Goal: Task Accomplishment & Management: Use online tool/utility

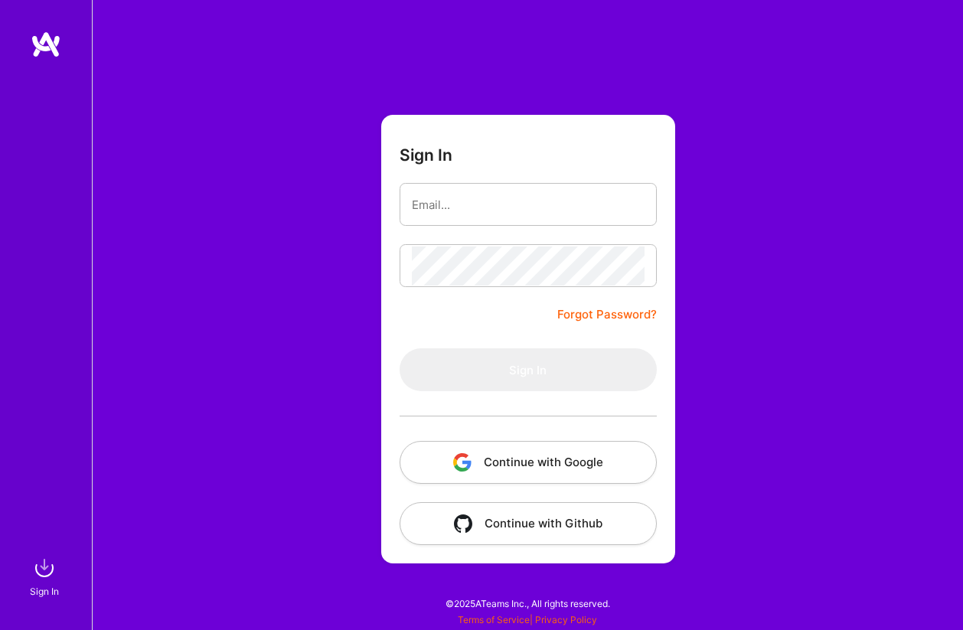
click at [0, 622] on com-1password-button at bounding box center [0, 622] width 0 height 0
type input "[PERSON_NAME][EMAIL_ADDRESS][PERSON_NAME][DOMAIN_NAME]"
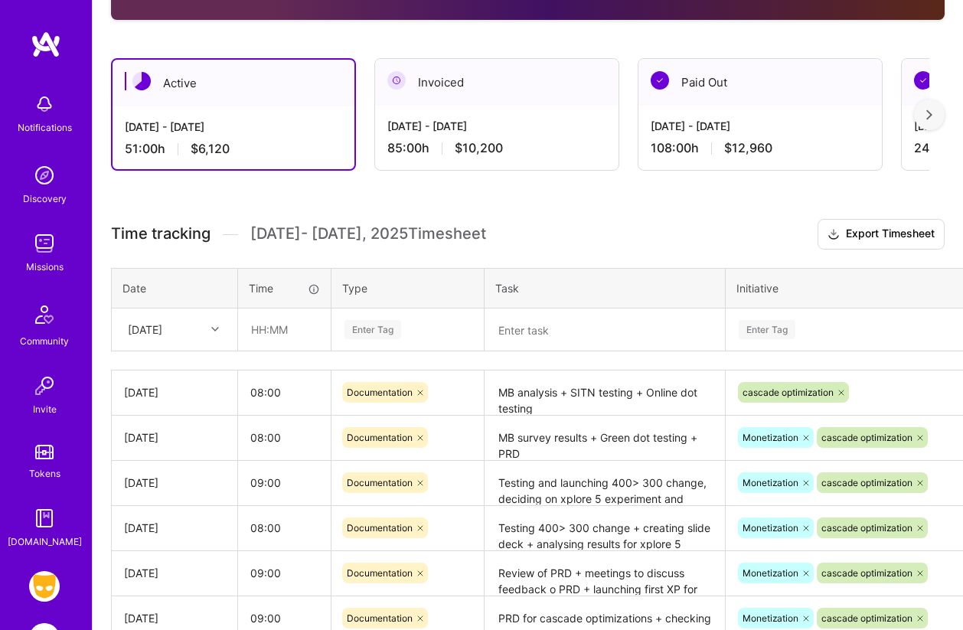
scroll to position [426, 0]
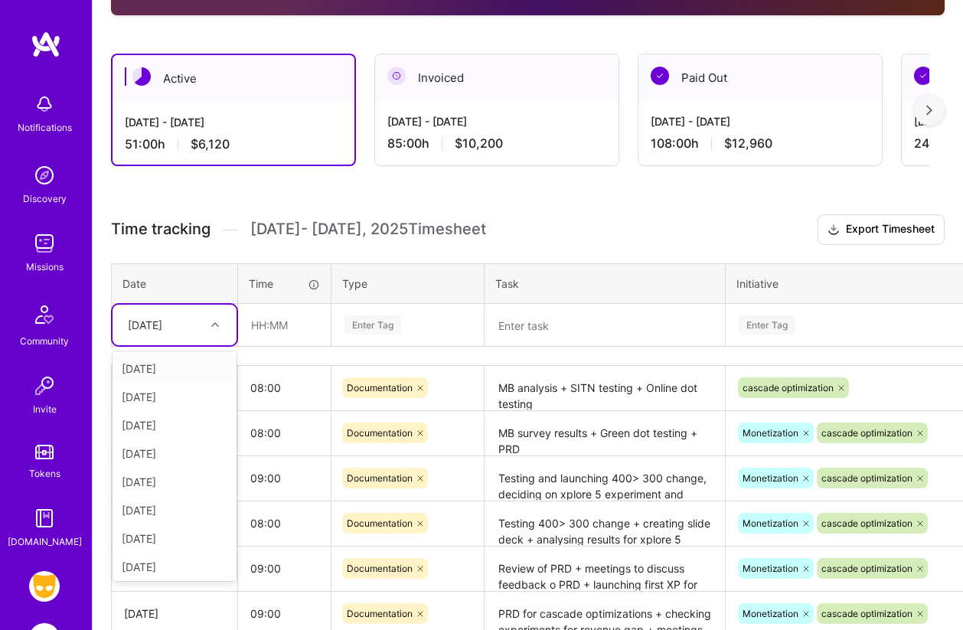
click at [214, 326] on icon at bounding box center [215, 325] width 8 height 8
click at [161, 559] on div "[DATE]" at bounding box center [174, 563] width 124 height 28
click at [259, 328] on input "text" at bounding box center [284, 325] width 91 height 41
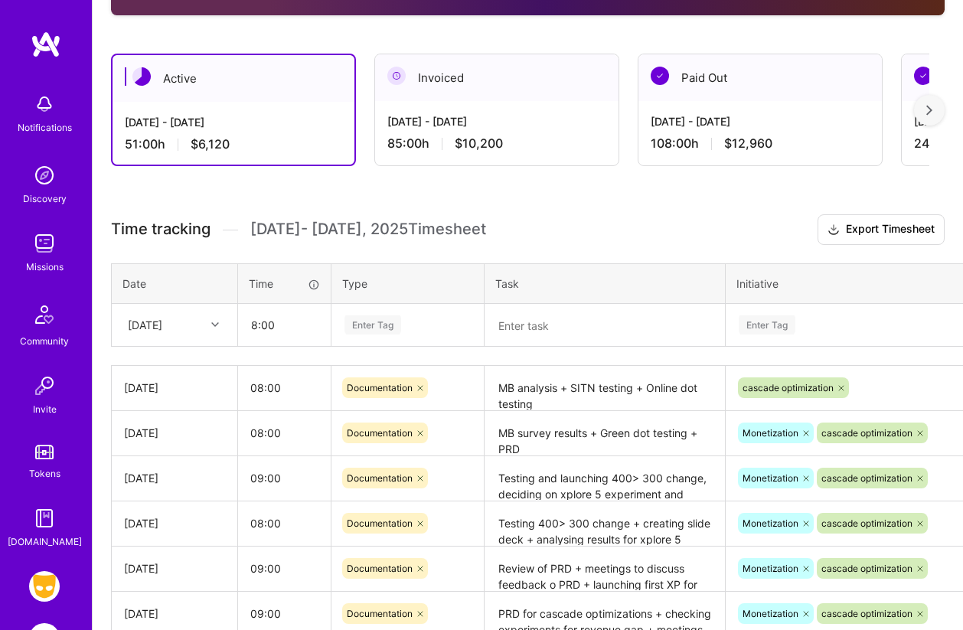
type input "08:00"
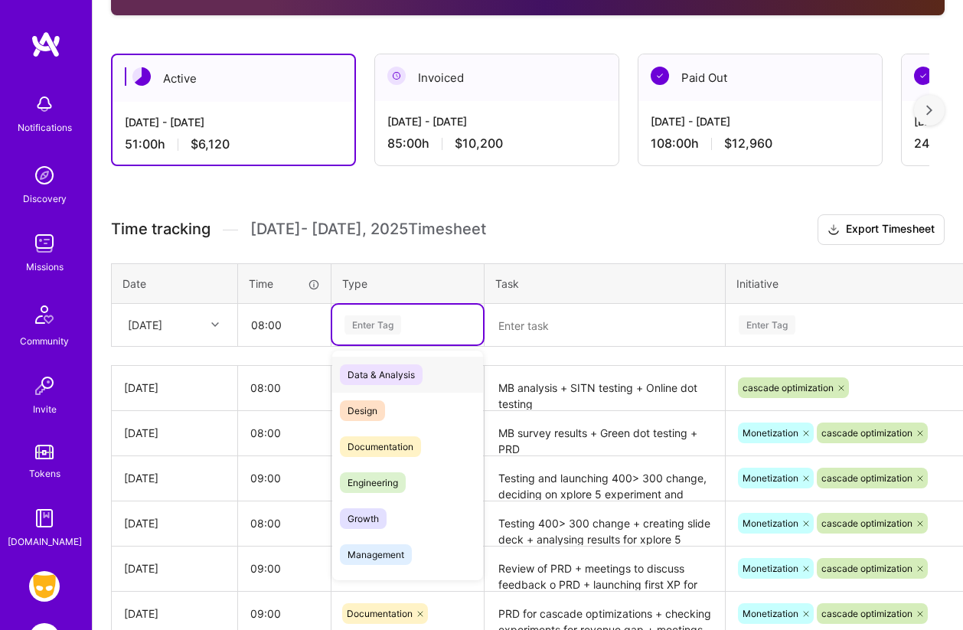
click at [365, 320] on div "Enter Tag" at bounding box center [372, 325] width 57 height 24
click at [373, 443] on span "Documentation" at bounding box center [380, 446] width 81 height 21
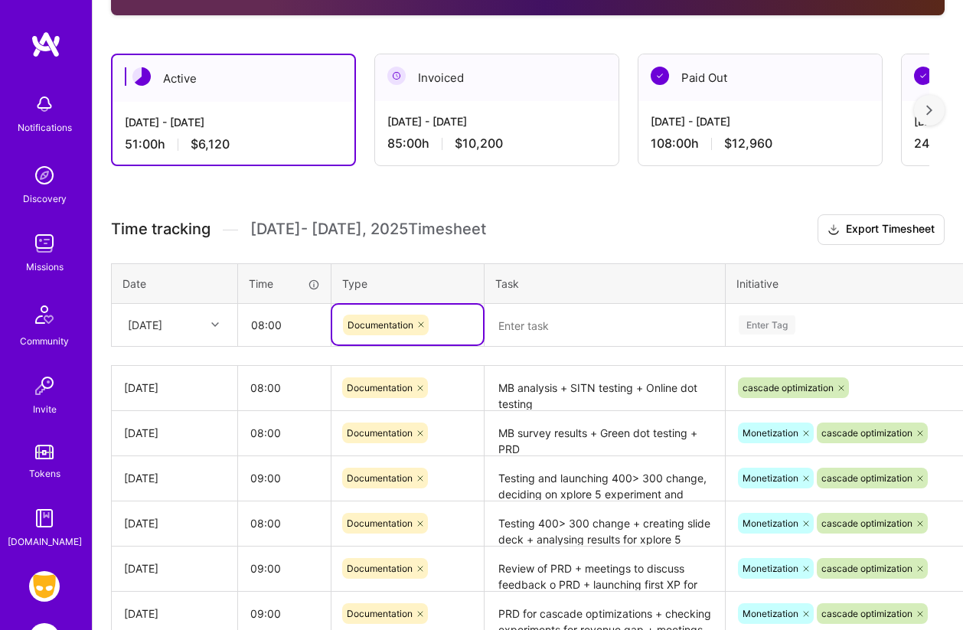
click at [514, 334] on textarea at bounding box center [604, 325] width 237 height 40
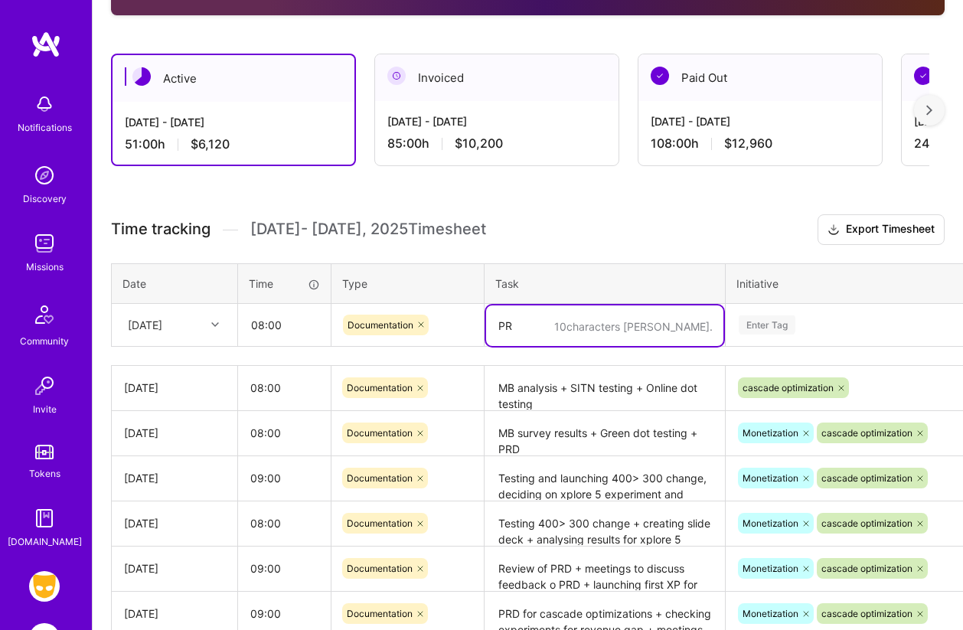
type textarea "P"
type textarea "Testing of SITN and app testing for green dot"
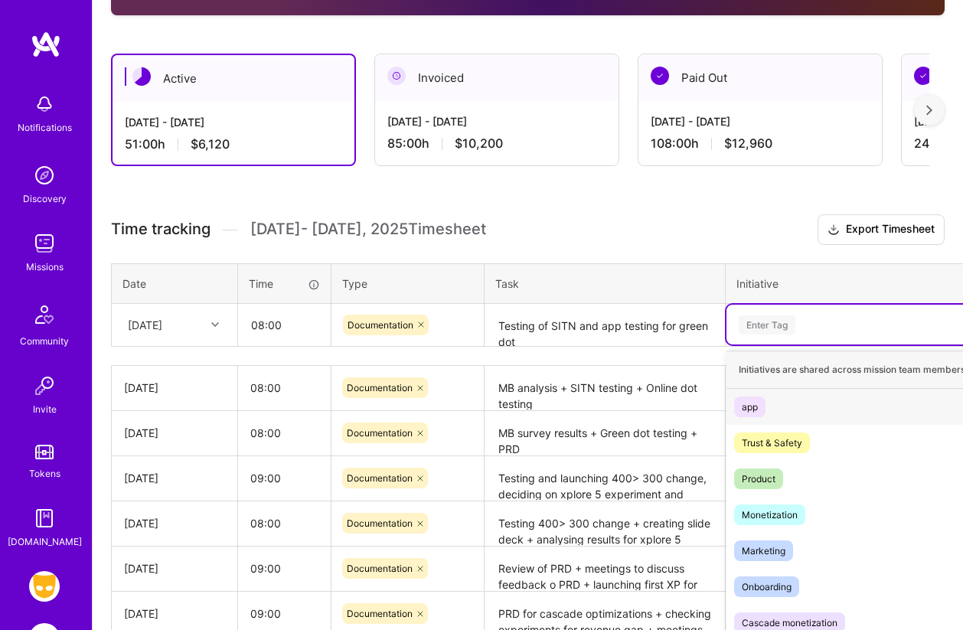
scroll to position [466, 0]
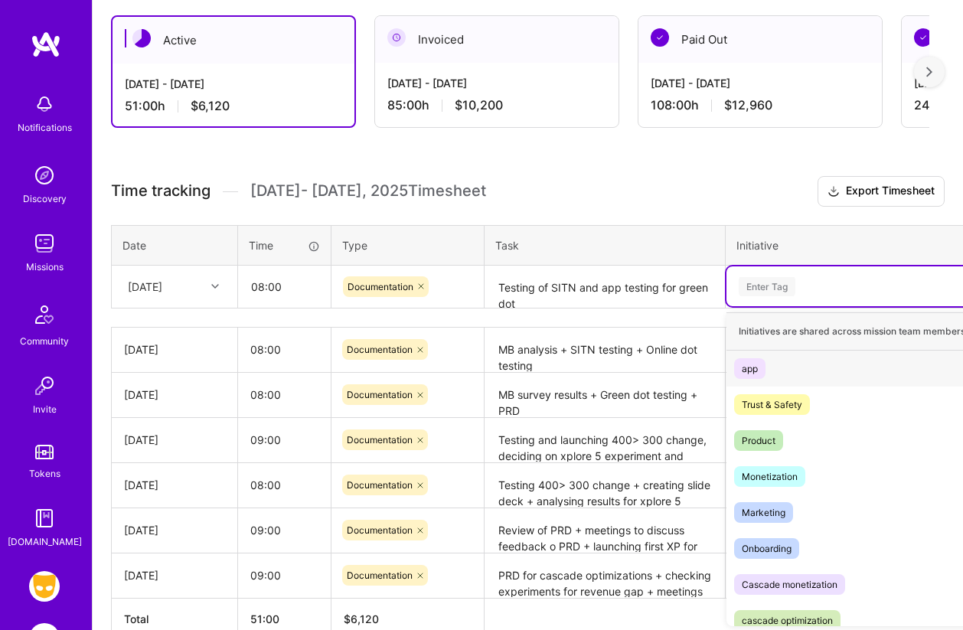
click at [768, 306] on div "option app focused, 1 of 8. 8 results available. Use Up and Down to choose opti…" at bounding box center [866, 286] width 280 height 40
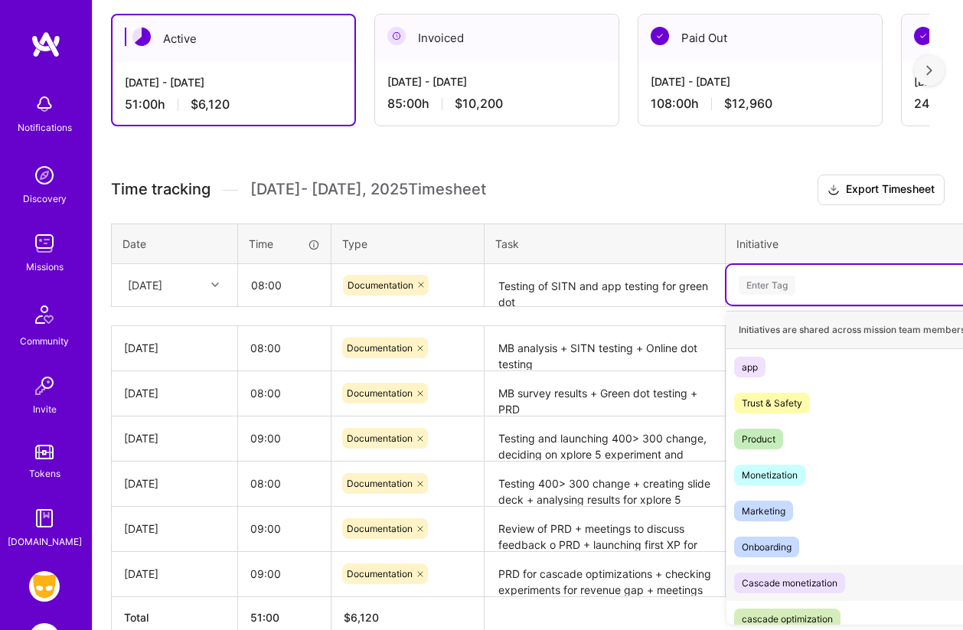
click at [773, 576] on div "Cascade monetization" at bounding box center [790, 583] width 96 height 16
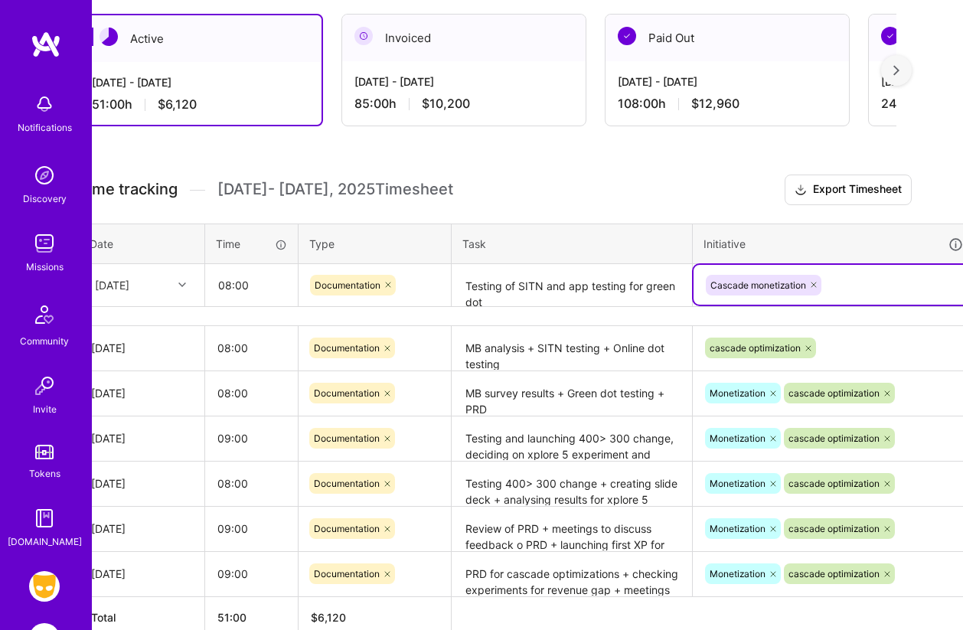
scroll to position [466, 37]
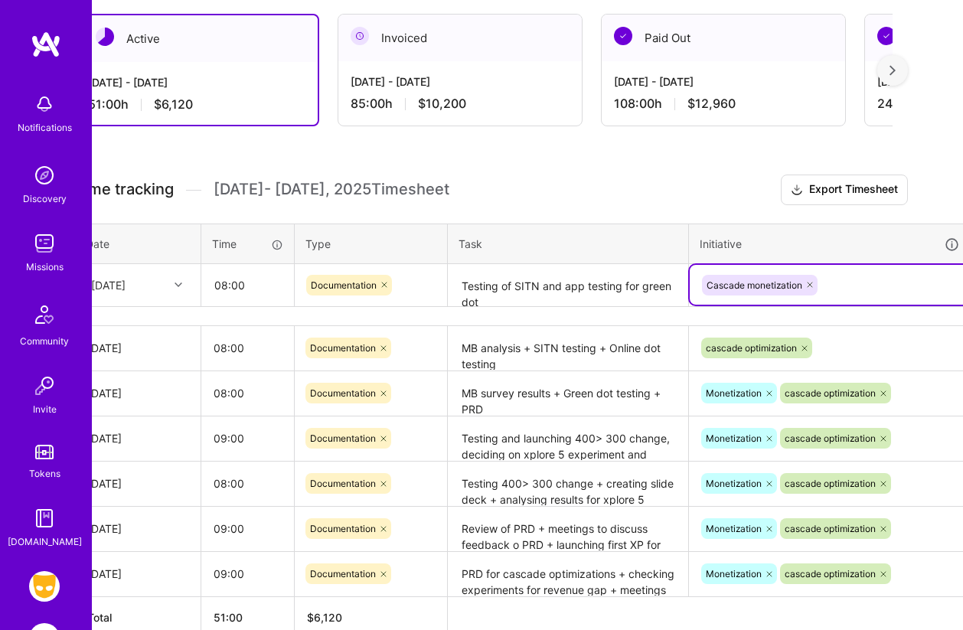
click at [810, 282] on icon at bounding box center [809, 284] width 9 height 9
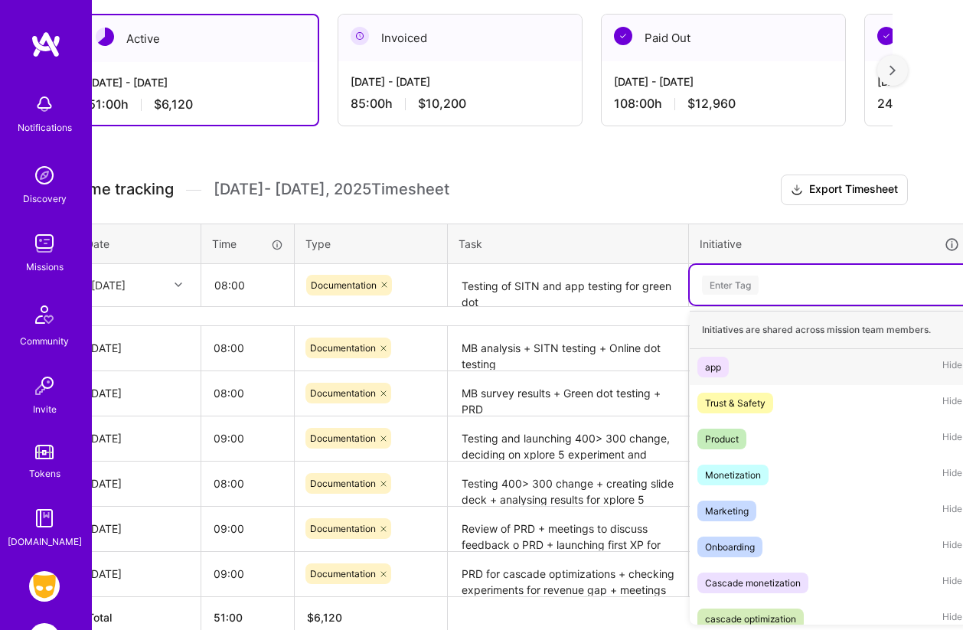
click at [789, 283] on div "Enter Tag" at bounding box center [829, 285] width 259 height 19
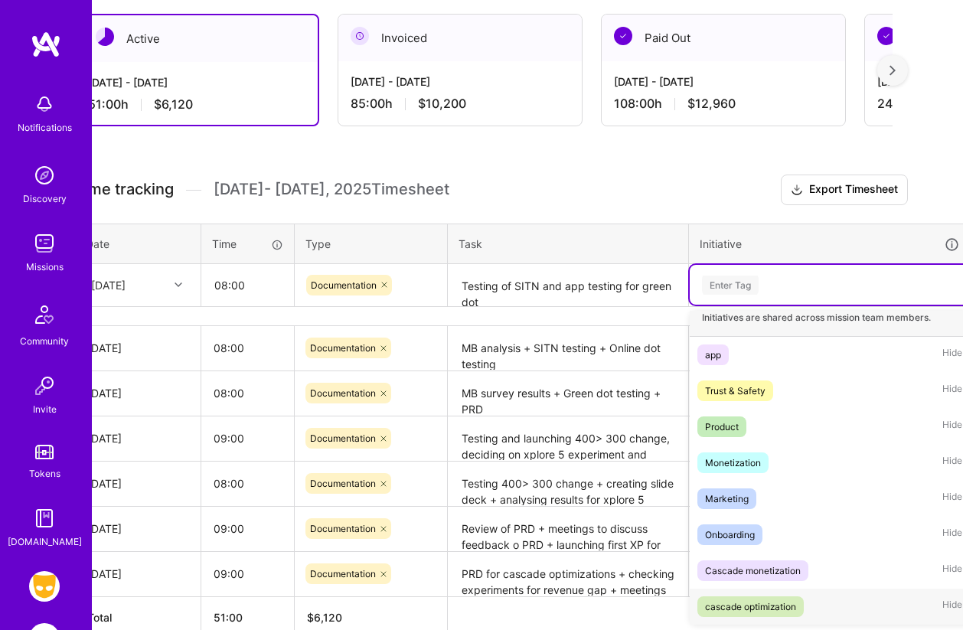
click at [760, 607] on div "cascade optimization" at bounding box center [750, 606] width 91 height 16
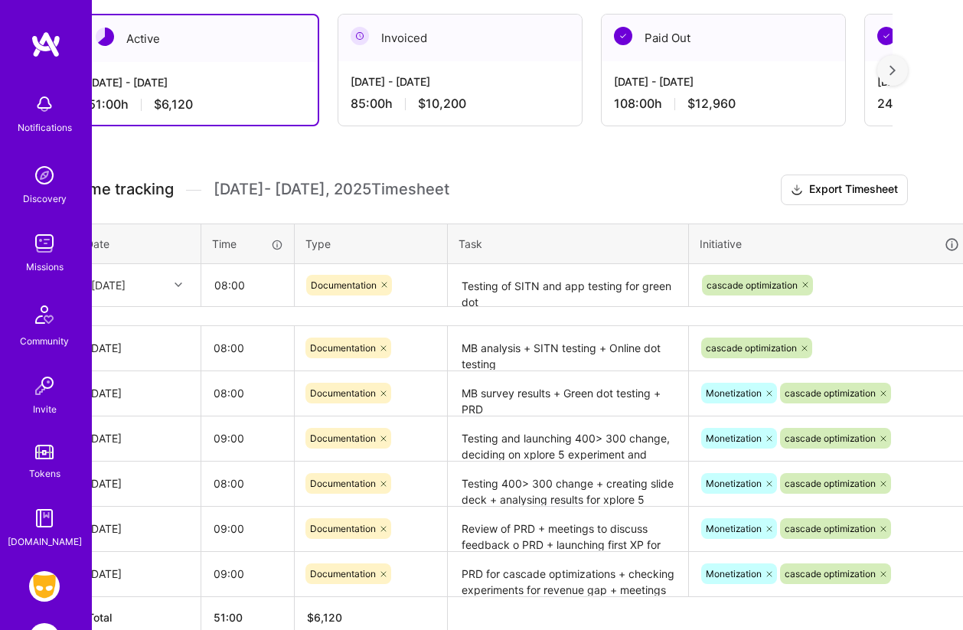
click at [841, 236] on div "Initiative" at bounding box center [829, 244] width 260 height 18
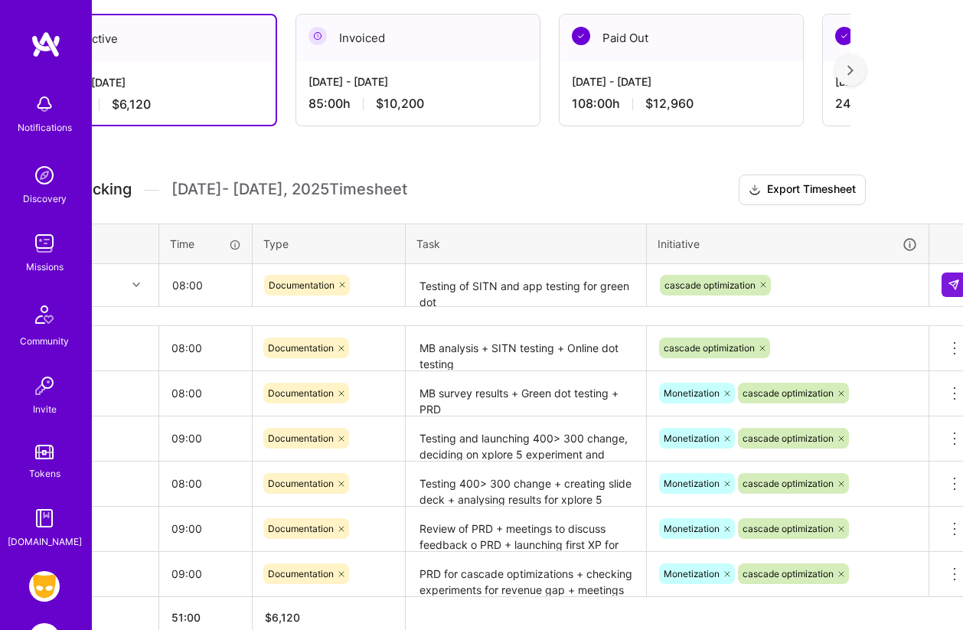
scroll to position [466, 96]
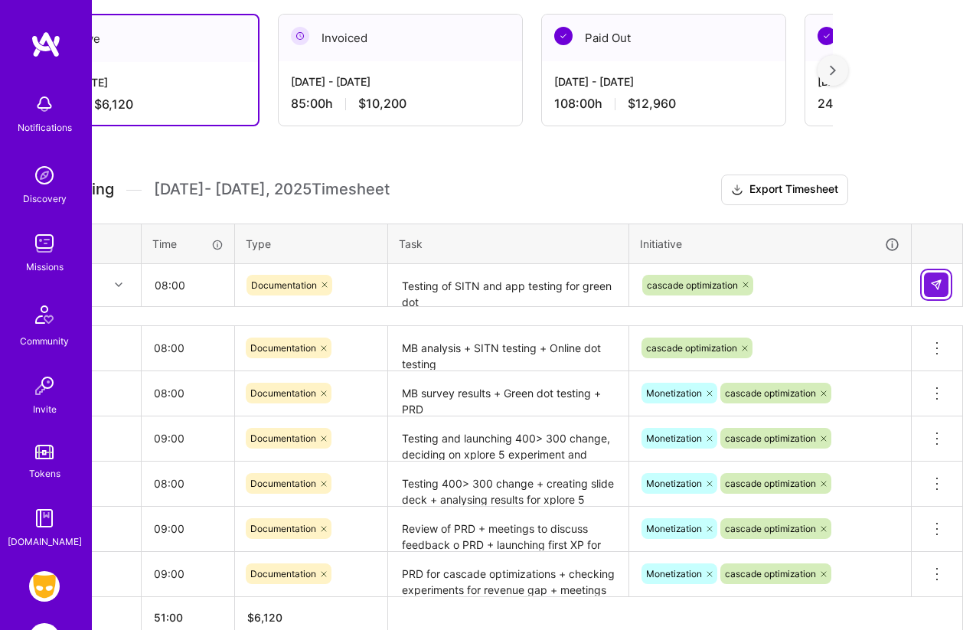
click at [931, 285] on img at bounding box center [936, 285] width 12 height 12
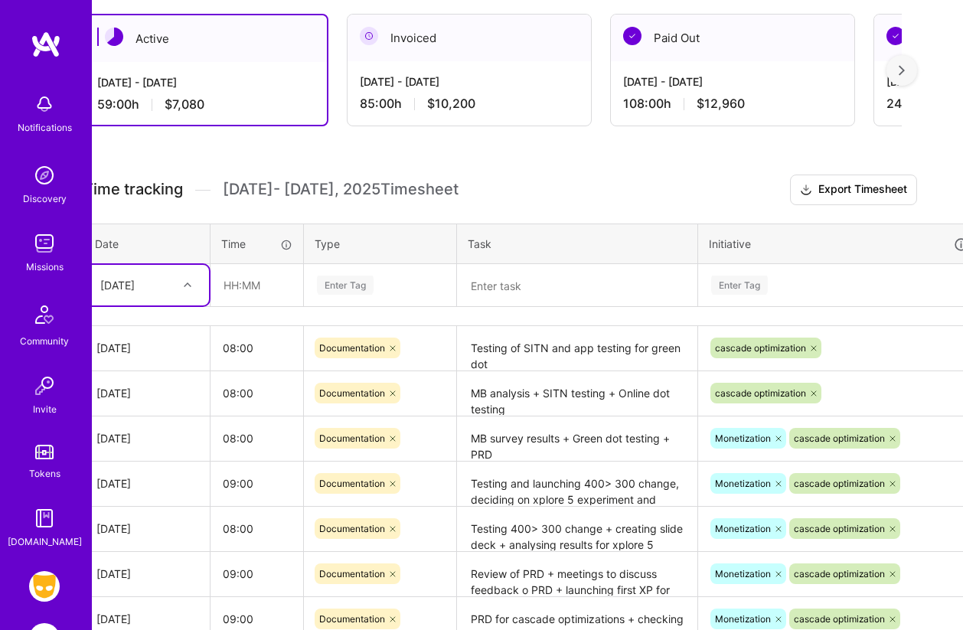
scroll to position [466, 0]
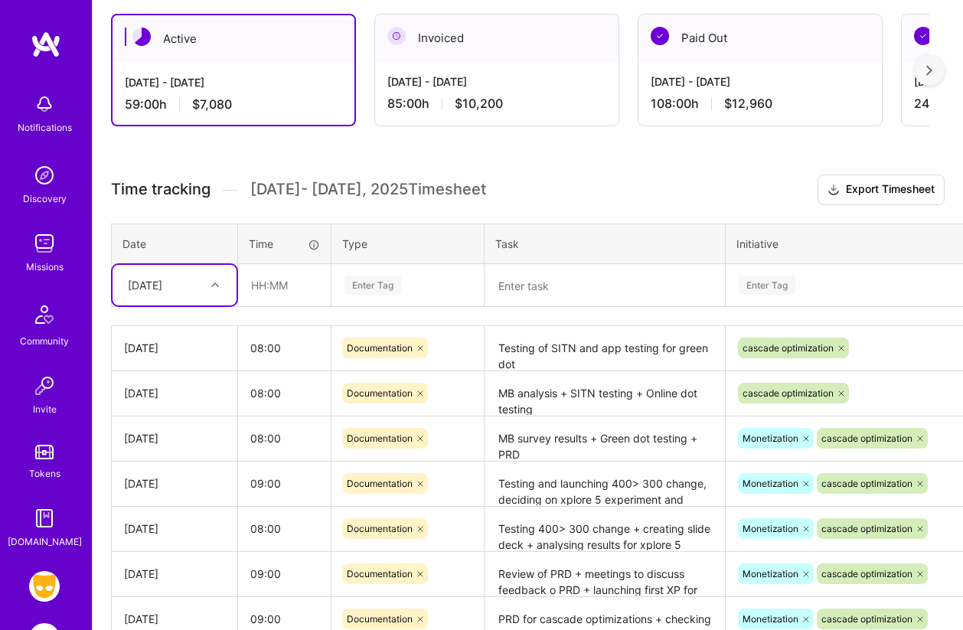
click at [214, 287] on icon at bounding box center [215, 285] width 8 height 8
click at [155, 524] on div "[DATE]" at bounding box center [174, 524] width 124 height 28
click at [261, 287] on input "text" at bounding box center [284, 285] width 91 height 41
type input "08:00"
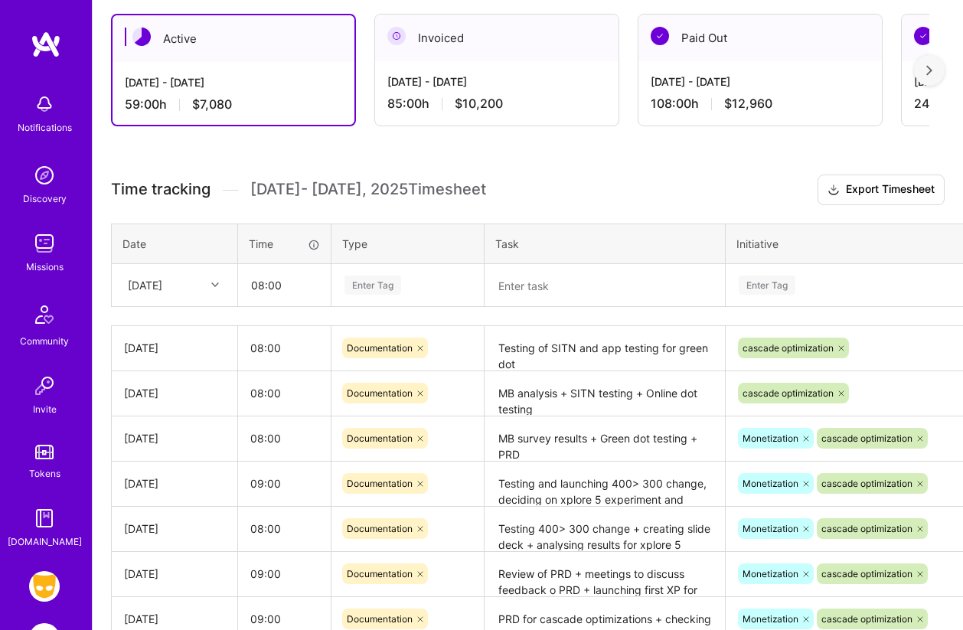
click at [375, 289] on div "Enter Tag" at bounding box center [372, 285] width 57 height 24
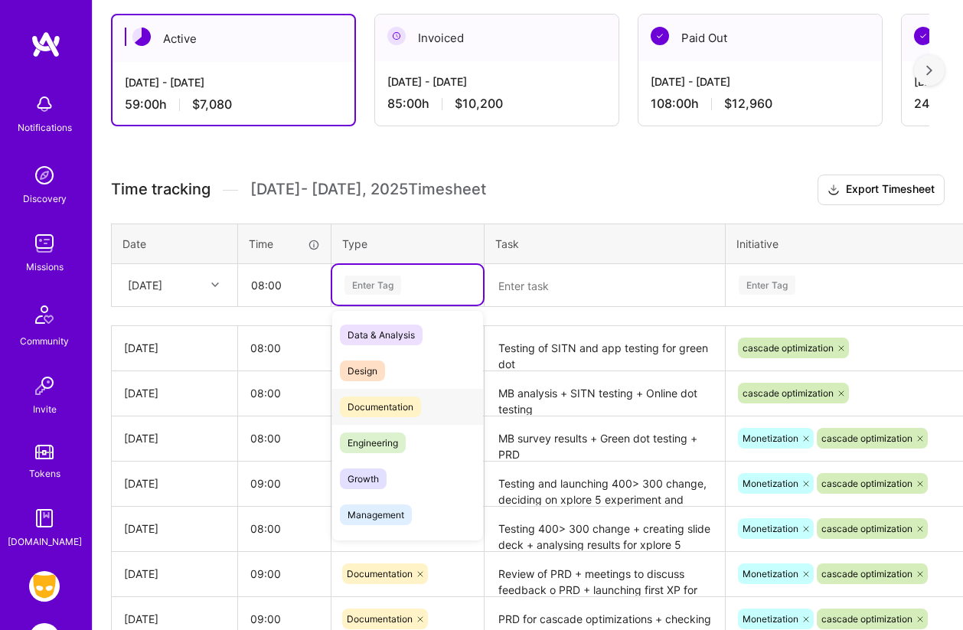
click at [380, 406] on span "Documentation" at bounding box center [380, 406] width 81 height 21
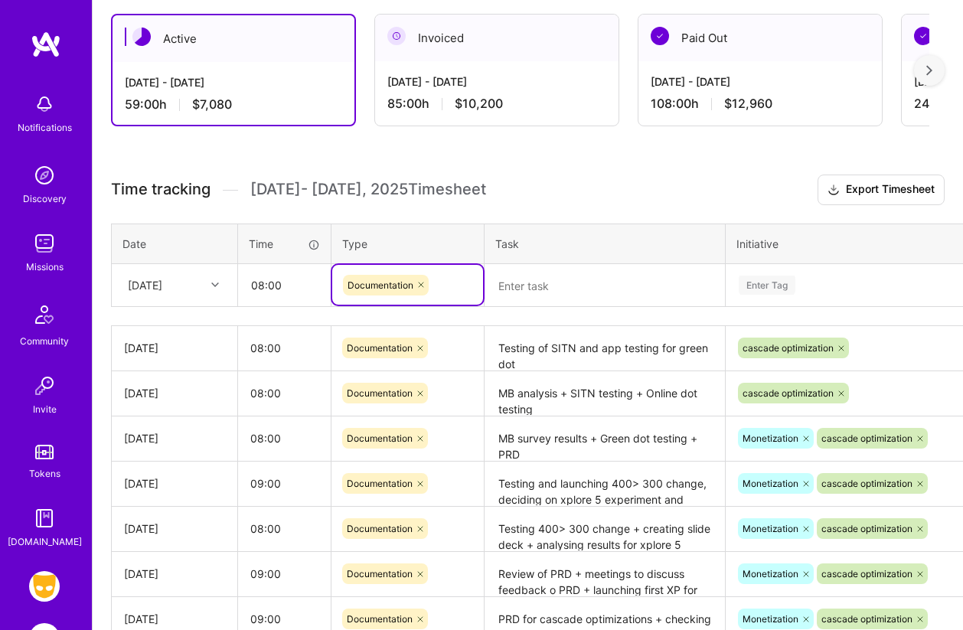
click at [517, 285] on textarea at bounding box center [604, 286] width 237 height 41
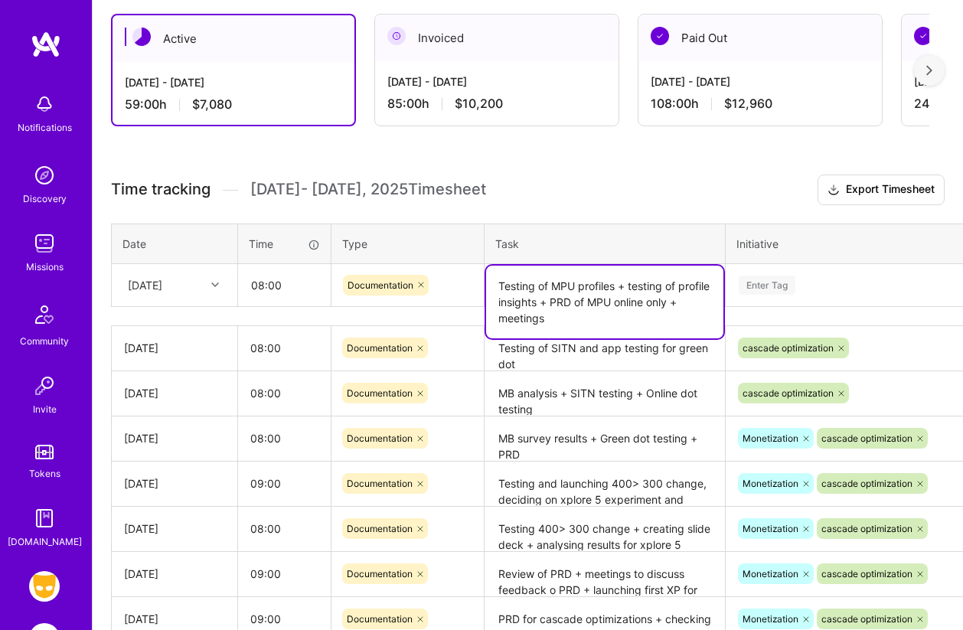
type textarea "Testing of MPU profiles + testing of profile insights + PRD of MPU online only …"
click at [677, 176] on h3 "Time tracking [DATE] - [DATE] Timesheet Export Timesheet" at bounding box center [527, 189] width 833 height 31
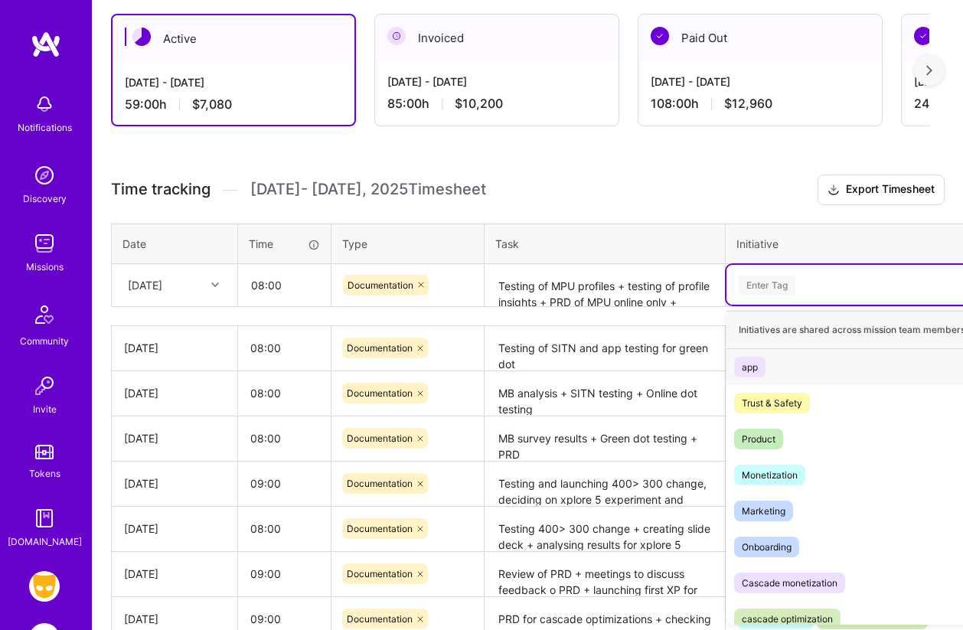
click at [774, 282] on div "Enter Tag" at bounding box center [766, 285] width 57 height 24
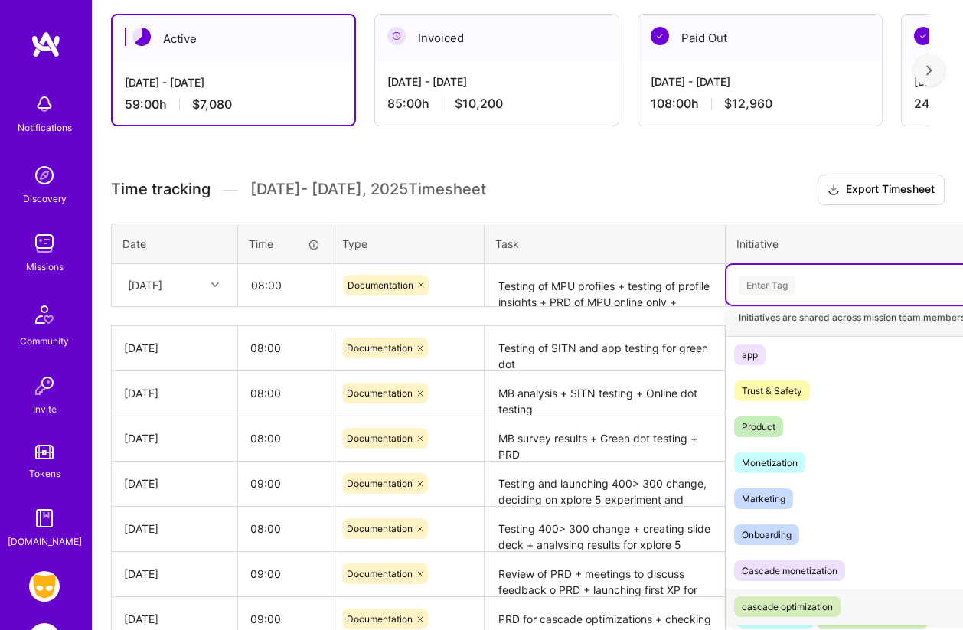
click at [798, 608] on div "cascade optimization" at bounding box center [787, 606] width 91 height 16
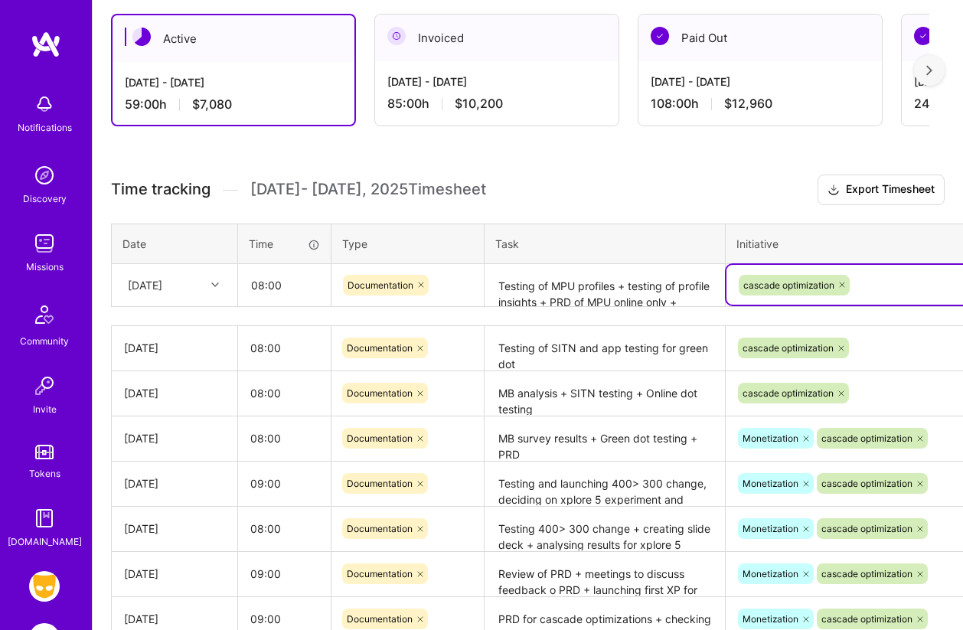
click at [712, 181] on h3 "Time tracking [DATE] - [DATE] Timesheet Export Timesheet" at bounding box center [527, 189] width 833 height 31
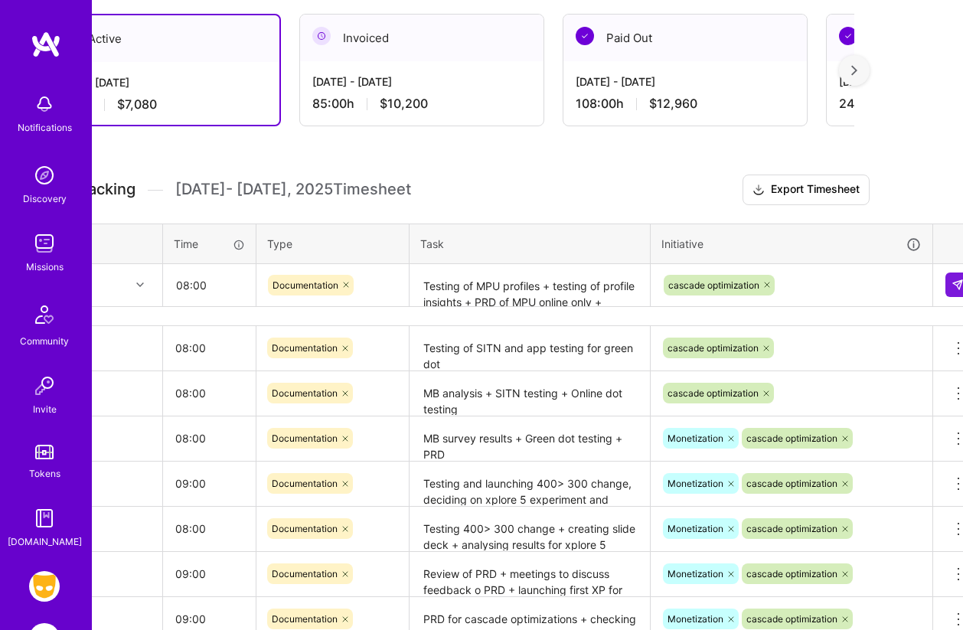
scroll to position [466, 96]
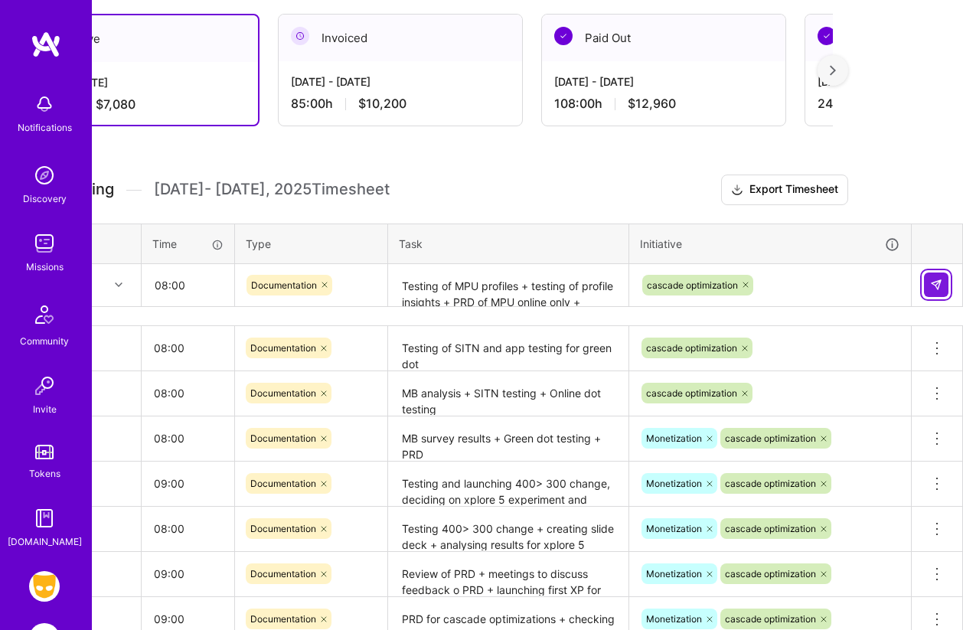
click at [936, 282] on img at bounding box center [936, 285] width 12 height 12
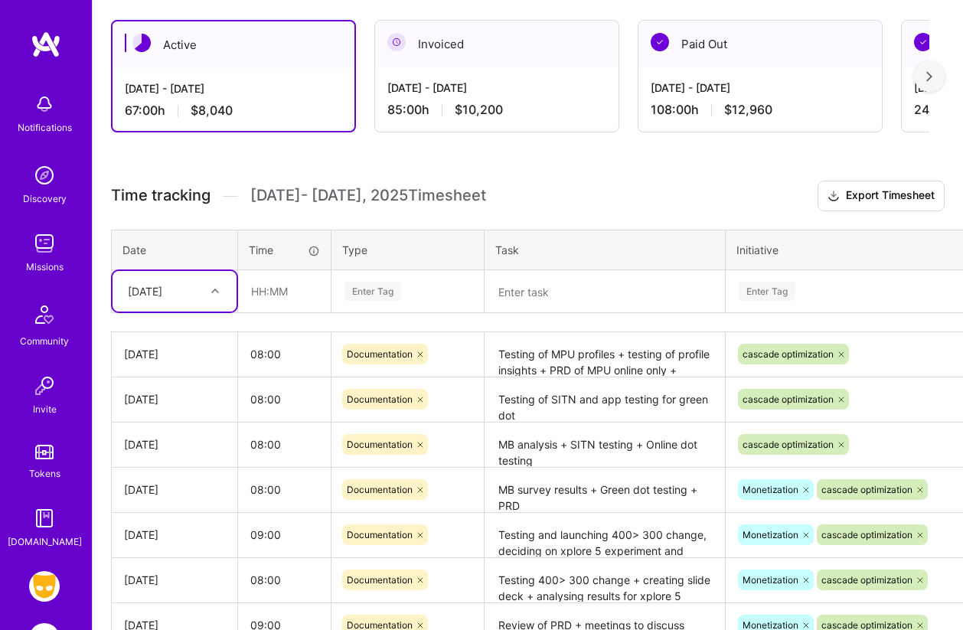
scroll to position [458, 0]
